Goal: Transaction & Acquisition: Purchase product/service

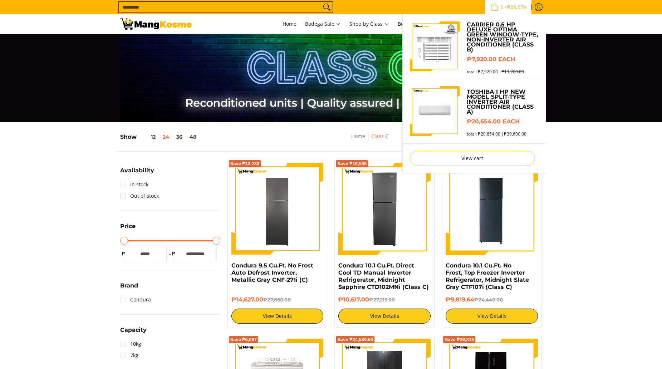
click at [520, 6] on span "₱28,574" at bounding box center [516, 7] width 21 height 5
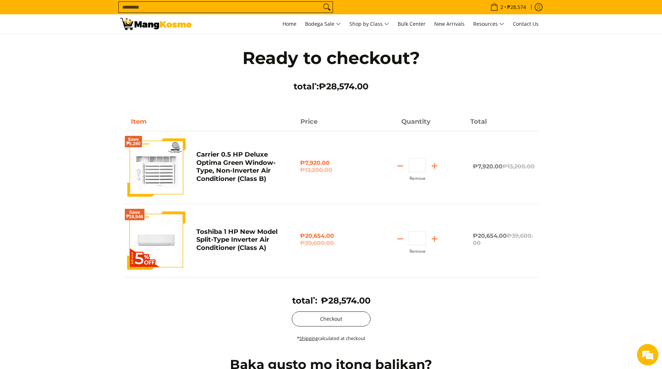
click at [352, 321] on button "Checkout" at bounding box center [331, 318] width 79 height 15
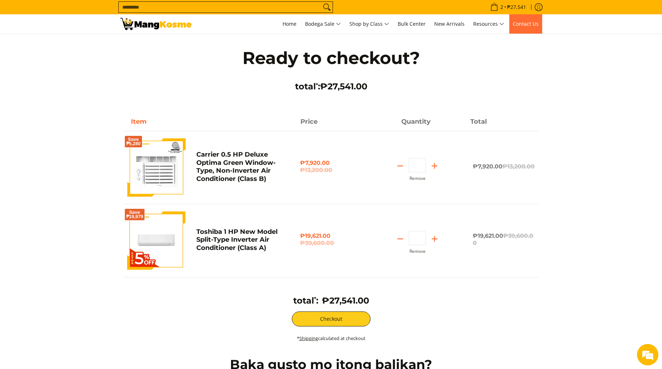
click at [526, 24] on span "Contact Us" at bounding box center [526, 23] width 26 height 7
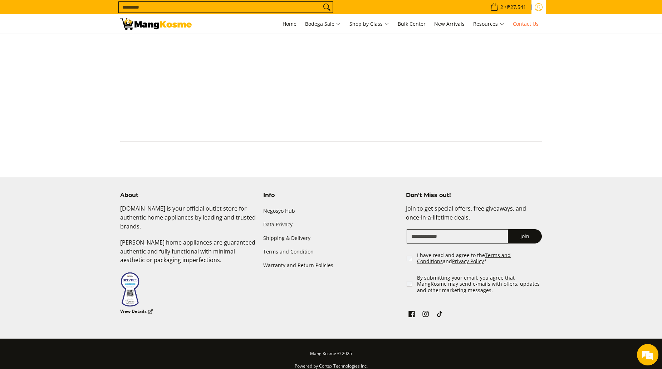
click at [538, 9] on icon "Log in" at bounding box center [538, 7] width 8 height 8
